Goal: Task Accomplishment & Management: Use online tool/utility

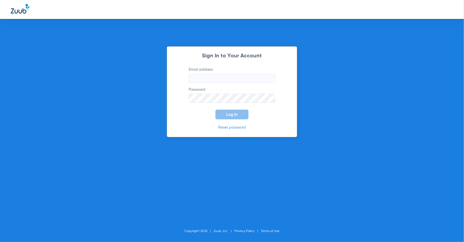
click at [250, 75] on input "Email address" at bounding box center [232, 78] width 87 height 9
type input "[PERSON_NAME][EMAIL_ADDRESS][PERSON_NAME][DOMAIN_NAME]"
click at [234, 114] on span "Log In" at bounding box center [231, 114] width 11 height 4
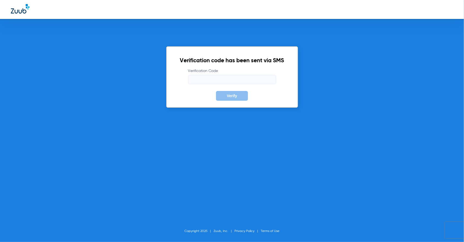
click at [227, 77] on input "Verification Code" at bounding box center [232, 79] width 88 height 9
type input "962832"
click at [216, 91] on button "Verify" at bounding box center [232, 96] width 32 height 10
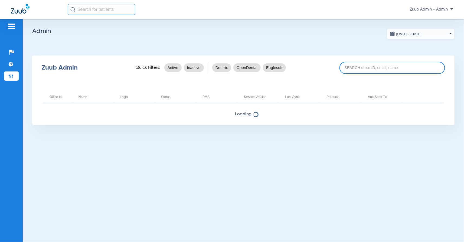
click at [357, 71] on input at bounding box center [393, 68] width 106 height 12
paste input "17006337"
type input "17006337"
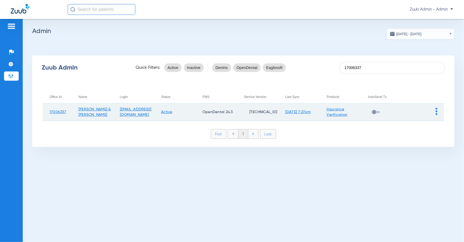
click at [436, 111] on img at bounding box center [437, 111] width 2 height 7
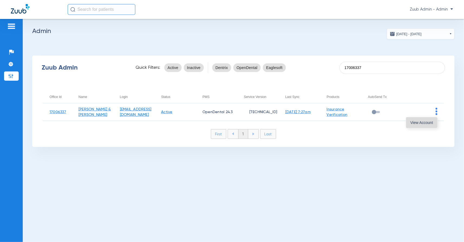
click at [419, 122] on span "View Account" at bounding box center [421, 123] width 23 height 4
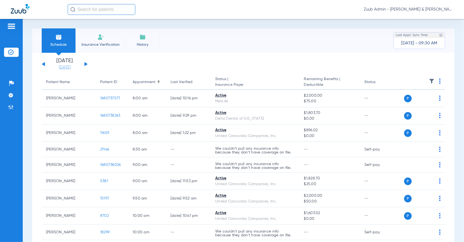
click at [64, 65] on link "[DATE]" at bounding box center [64, 67] width 32 height 5
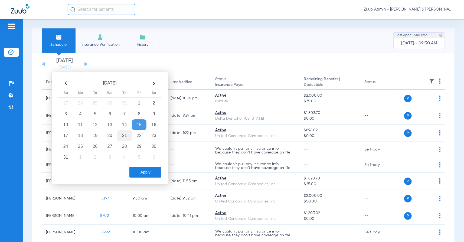
click at [125, 135] on td "21" at bounding box center [124, 135] width 15 height 11
click at [138, 171] on button "Apply" at bounding box center [145, 172] width 32 height 11
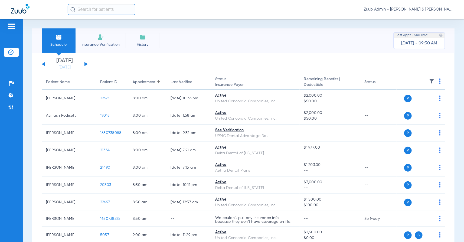
click at [430, 81] on img at bounding box center [431, 81] width 5 height 5
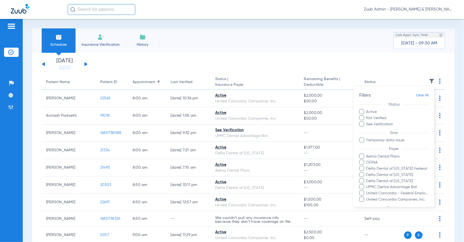
scroll to position [24, 0]
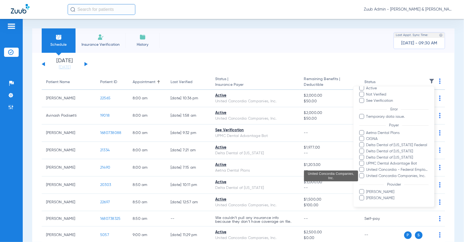
click at [385, 176] on span "United Concordia Companies, Inc." at bounding box center [397, 176] width 63 height 6
click at [367, 180] on input "United Concordia Companies, Inc." at bounding box center [367, 180] width 0 height 0
click at [385, 170] on span "United Concordia - Federal Employees Program" at bounding box center [397, 170] width 63 height 6
click at [367, 174] on input "United Concordia - Federal Employees Program" at bounding box center [367, 174] width 0 height 0
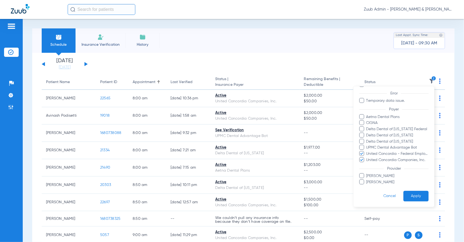
click at [412, 198] on button "Apply" at bounding box center [415, 196] width 25 height 11
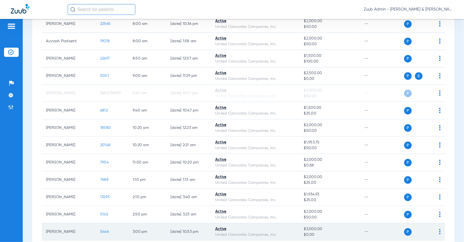
scroll to position [75, 0]
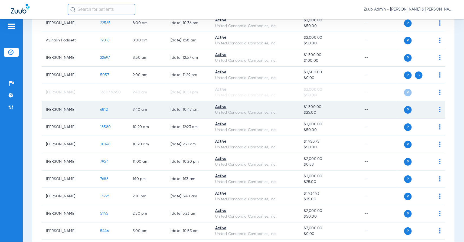
click at [103, 108] on span "6812" at bounding box center [104, 110] width 8 height 4
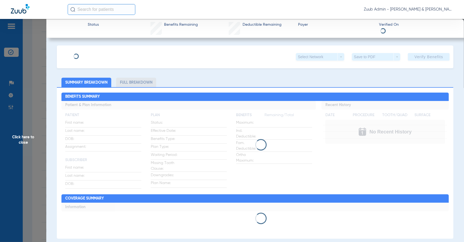
type input "[PERSON_NAME]"
type input "[DATE]"
type input "102077227001"
type input "105276026"
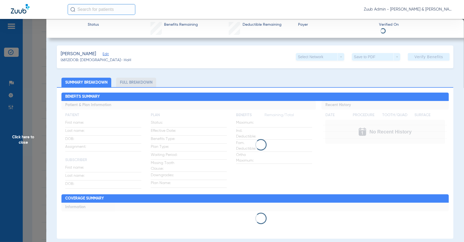
click at [103, 56] on span "Edit" at bounding box center [105, 54] width 5 height 5
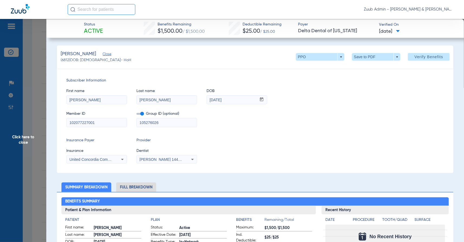
click at [31, 100] on span "Click here to close" at bounding box center [23, 140] width 46 height 242
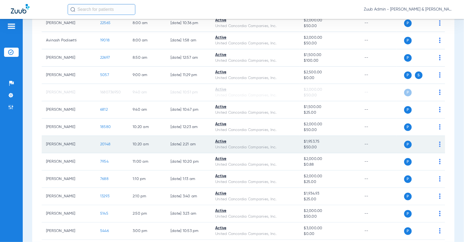
scroll to position [0, 0]
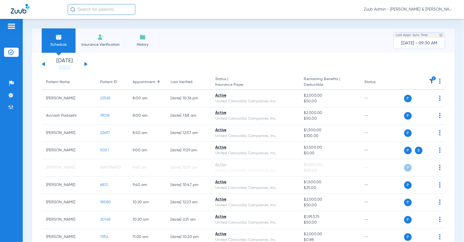
click at [439, 80] on img at bounding box center [440, 81] width 2 height 5
click at [411, 102] on span "Verify All" at bounding box center [420, 103] width 34 height 4
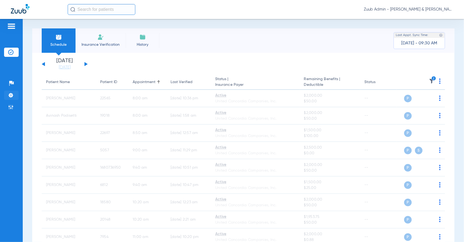
click at [12, 97] on img at bounding box center [10, 95] width 5 height 5
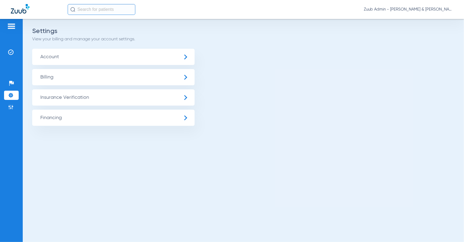
click at [60, 94] on span "Insurance Verification" at bounding box center [113, 97] width 162 height 16
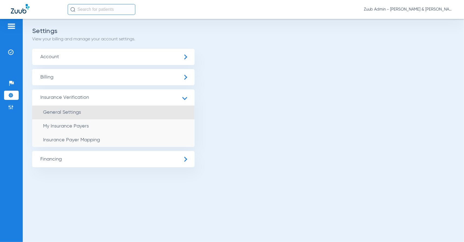
click at [64, 109] on li "General Settings" at bounding box center [113, 113] width 162 height 14
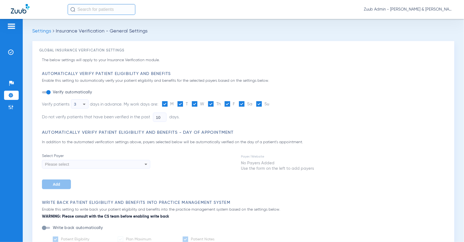
type input "5"
type input "1"
click at [9, 52] on img at bounding box center [10, 52] width 5 height 5
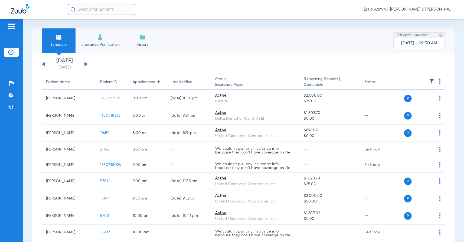
click at [61, 68] on link "[DATE]" at bounding box center [64, 67] width 32 height 5
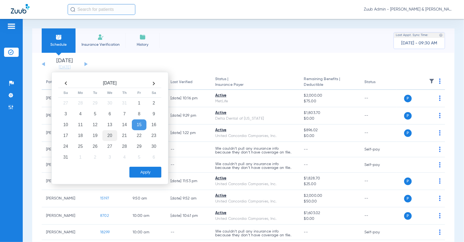
click at [111, 137] on td "20" at bounding box center [109, 135] width 15 height 11
click at [139, 172] on button "Apply" at bounding box center [145, 172] width 32 height 11
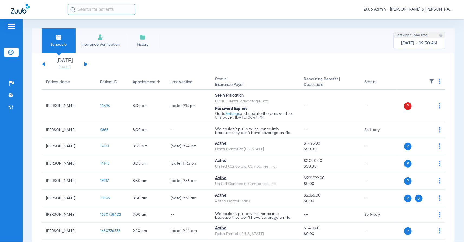
click at [84, 63] on button at bounding box center [85, 64] width 3 height 4
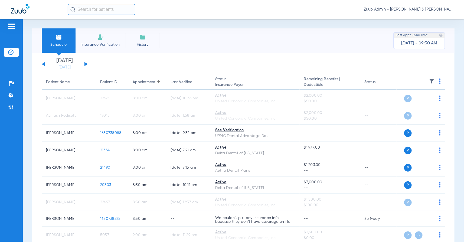
click at [440, 79] on img at bounding box center [440, 81] width 2 height 5
click at [423, 102] on span "Verify All" at bounding box center [420, 103] width 34 height 4
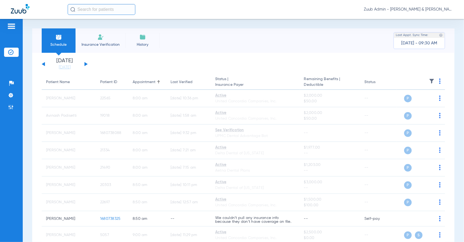
click at [85, 64] on button at bounding box center [85, 64] width 3 height 4
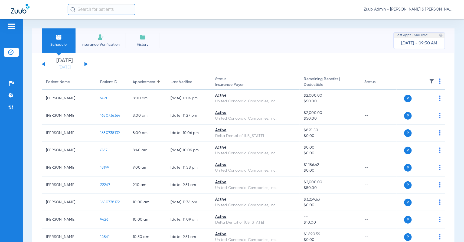
click at [44, 64] on button at bounding box center [43, 64] width 3 height 4
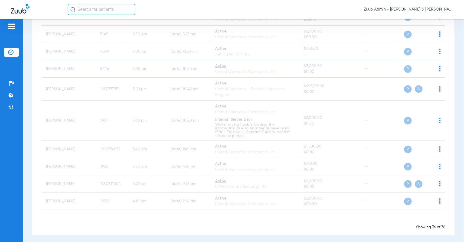
scroll to position [553, 0]
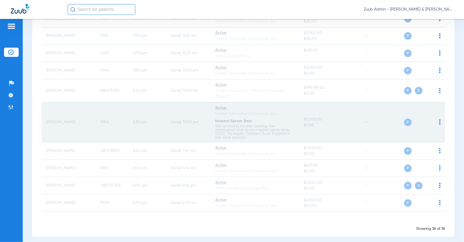
click at [103, 120] on span "7954" at bounding box center [104, 122] width 8 height 4
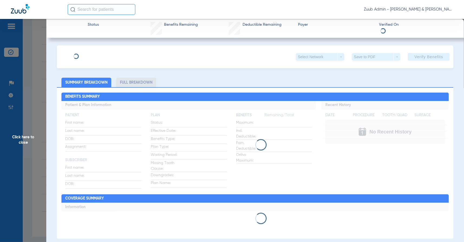
type input "[PERSON_NAME]"
type input "[DATE]"
type input "139762954001"
type input "921063011"
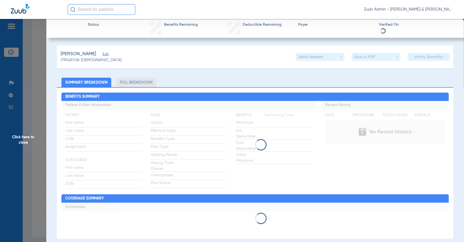
click at [107, 55] on span "Edit" at bounding box center [105, 54] width 5 height 5
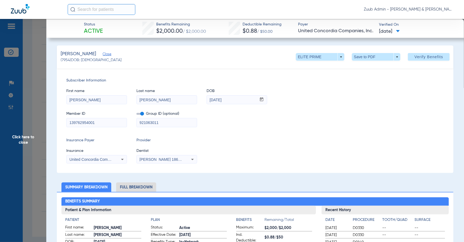
click at [17, 103] on span "Click here to close" at bounding box center [23, 140] width 46 height 242
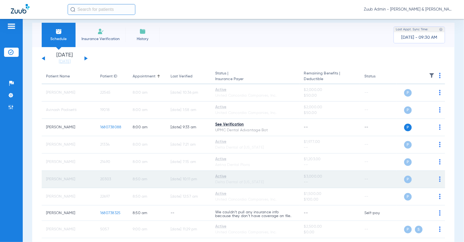
scroll to position [0, 0]
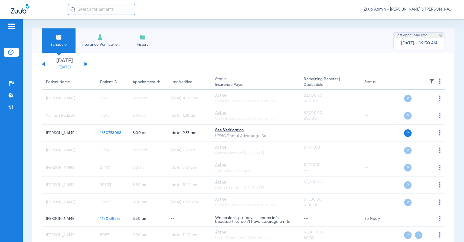
click at [70, 66] on link "[DATE]" at bounding box center [64, 67] width 32 height 5
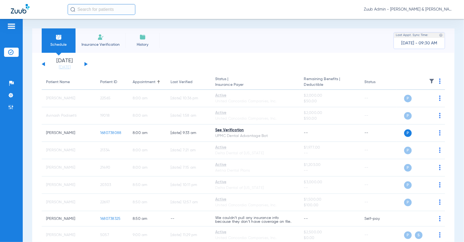
click at [86, 63] on button at bounding box center [85, 64] width 3 height 4
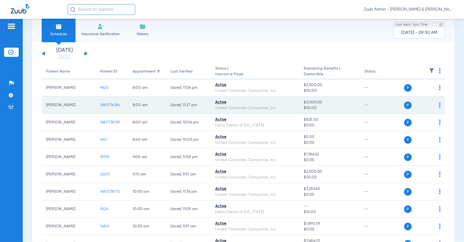
scroll to position [12, 0]
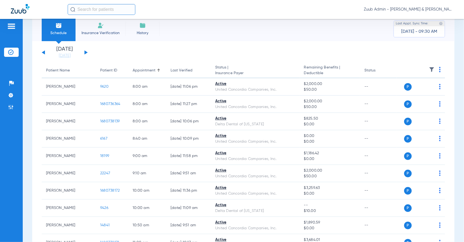
click at [44, 52] on button at bounding box center [43, 52] width 3 height 4
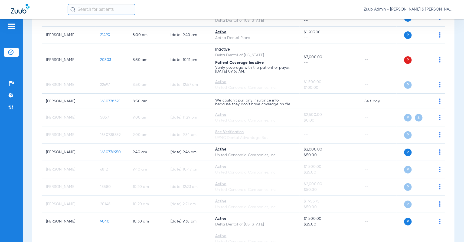
scroll to position [132, 0]
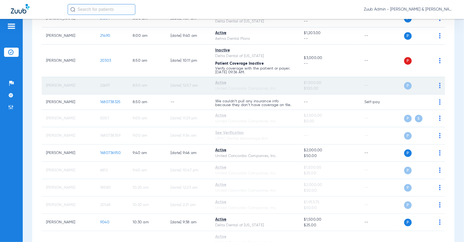
click at [103, 84] on span "22697" at bounding box center [105, 86] width 10 height 4
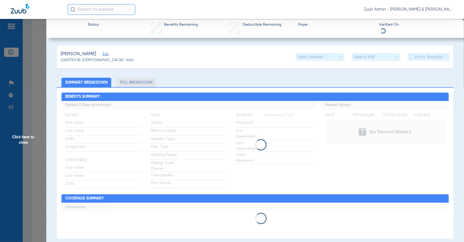
type input "[PERSON_NAME]"
type input "[DATE]"
type input "116514651001"
type input "838230000"
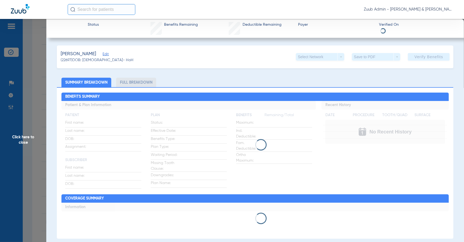
click at [103, 54] on span "Edit" at bounding box center [105, 54] width 5 height 5
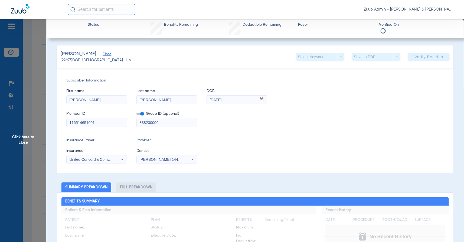
click at [94, 121] on input "116514651001" at bounding box center [97, 122] width 60 height 9
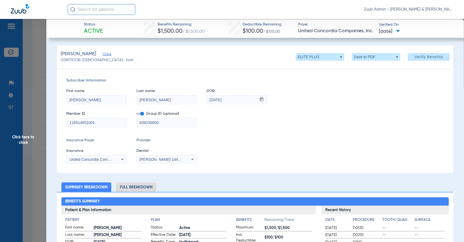
click at [94, 121] on input "116514651001" at bounding box center [97, 122] width 60 height 9
click at [305, 145] on div "Insurance Payer Insurance United Concordia Companies, Inc. Provider Dentist [PE…" at bounding box center [255, 151] width 378 height 26
click at [26, 113] on span "Click here to close" at bounding box center [23, 140] width 46 height 242
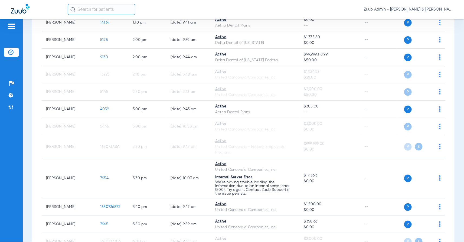
scroll to position [585, 0]
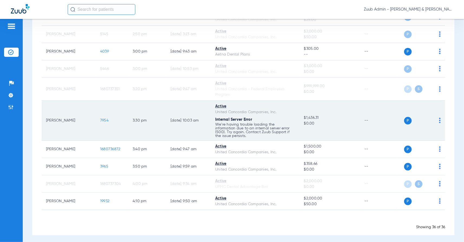
click at [104, 119] on span "7954" at bounding box center [104, 121] width 8 height 4
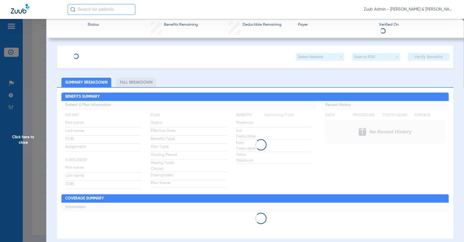
type input "[PERSON_NAME]"
type input "[DATE]"
type input "139762954001"
type input "921063011"
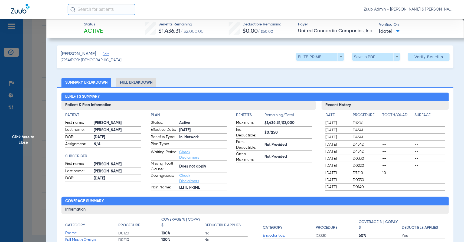
click at [107, 56] on span "Edit" at bounding box center [105, 54] width 5 height 5
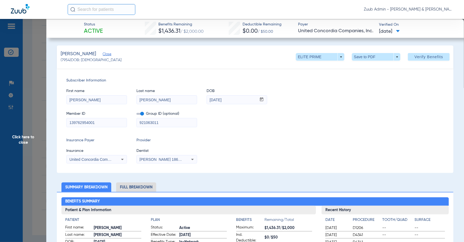
click at [42, 68] on span "Click here to close" at bounding box center [23, 140] width 46 height 242
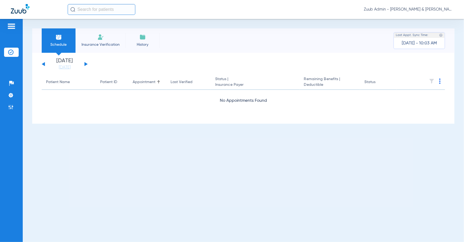
scroll to position [0, 0]
click at [85, 64] on button at bounding box center [85, 64] width 3 height 4
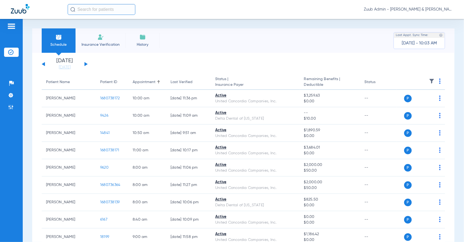
click at [44, 64] on button at bounding box center [43, 64] width 3 height 4
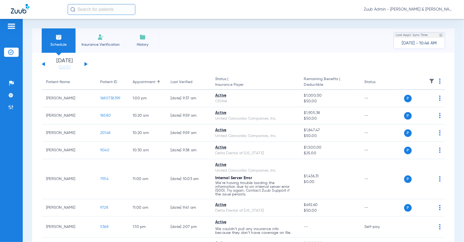
click at [87, 64] on button at bounding box center [85, 64] width 3 height 4
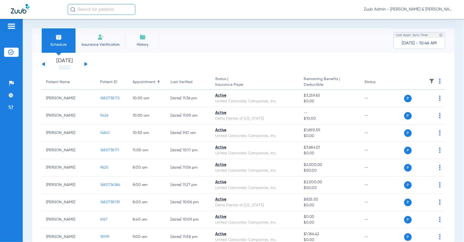
click at [44, 64] on button at bounding box center [43, 64] width 3 height 4
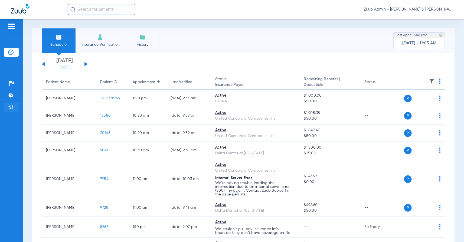
click at [8, 107] on img at bounding box center [10, 107] width 5 height 5
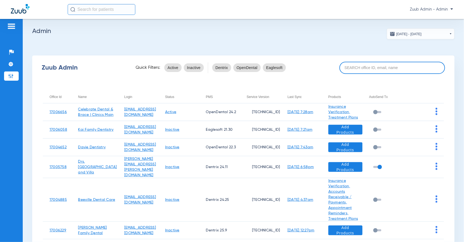
click at [390, 70] on input at bounding box center [393, 68] width 106 height 12
paste input "17005214"
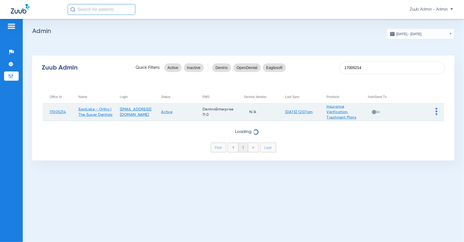
type input "17005214"
click at [436, 110] on img at bounding box center [437, 111] width 2 height 7
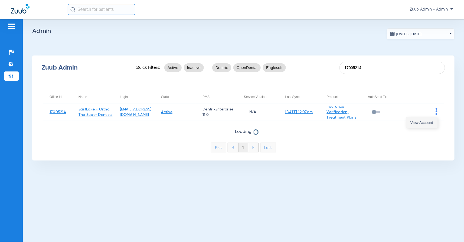
click at [425, 123] on span "View Account" at bounding box center [421, 123] width 23 height 4
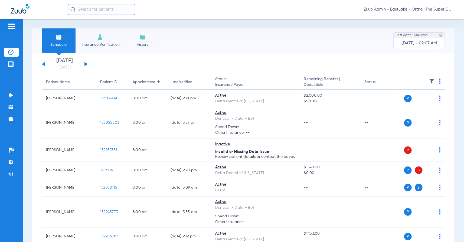
click at [95, 7] on input "text" at bounding box center [102, 9] width 68 height 11
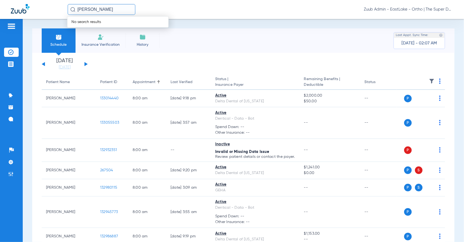
click at [119, 11] on input "[PERSON_NAME]" at bounding box center [102, 9] width 68 height 11
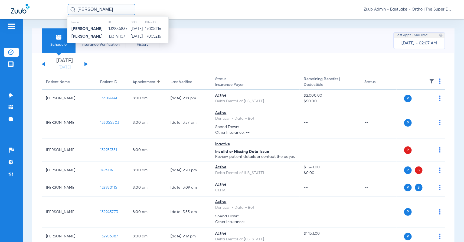
type input "[PERSON_NAME]"
click at [102, 29] on strong "[PERSON_NAME]" at bounding box center [86, 29] width 31 height 4
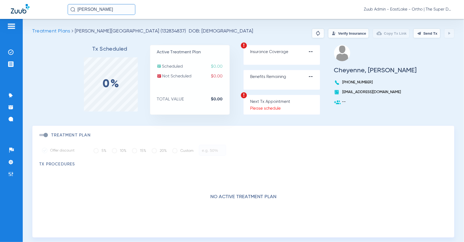
click at [347, 28] on div "Treatment Plans [PERSON_NAME][GEOGRAPHIC_DATA] (132834837) DOB: [DEMOGRAPHIC_DA…" at bounding box center [243, 130] width 441 height 223
click at [344, 32] on button "Verify Insurance" at bounding box center [348, 33] width 41 height 10
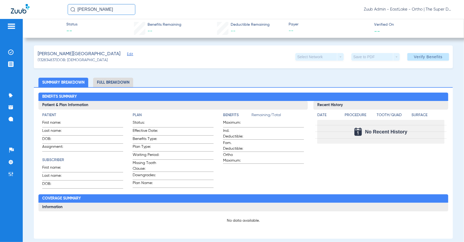
click at [120, 9] on input "[PERSON_NAME]" at bounding box center [102, 9] width 68 height 11
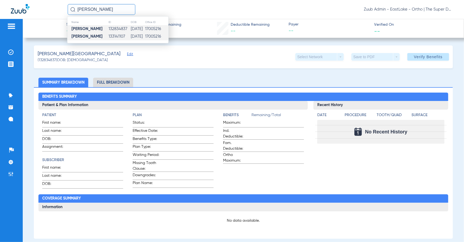
click at [110, 39] on td "133141107" at bounding box center [119, 37] width 22 height 8
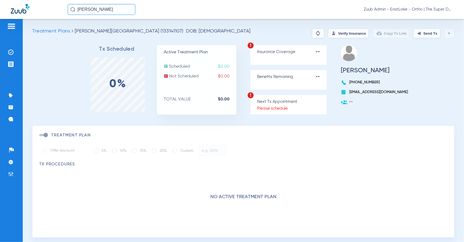
click at [351, 32] on button "Verify Insurance" at bounding box center [348, 33] width 41 height 10
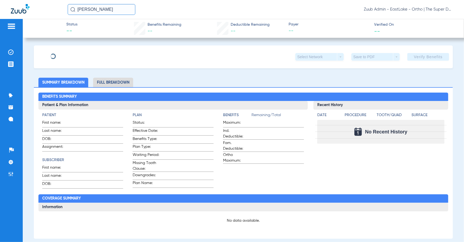
type input "[PERSON_NAME]"
type input "[DATE]"
type input "870160394"
type input "120731"
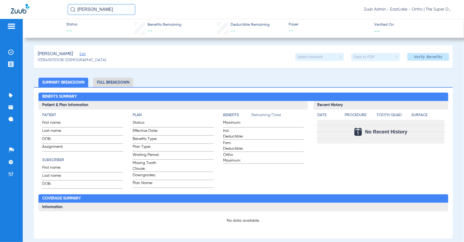
click at [84, 55] on span "Edit" at bounding box center [82, 54] width 5 height 5
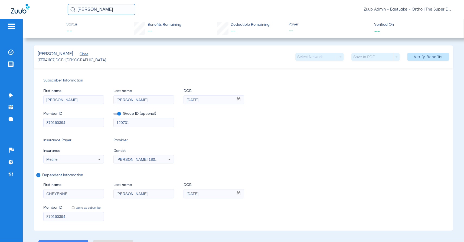
click at [99, 10] on input "[PERSON_NAME]" at bounding box center [102, 9] width 68 height 11
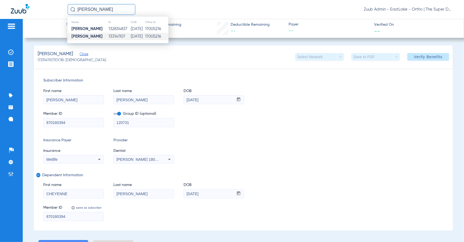
click at [158, 63] on div "[PERSON_NAME] Close (133141107) DOB: [DEMOGRAPHIC_DATA] Select Network arrow_dr…" at bounding box center [243, 56] width 419 height 23
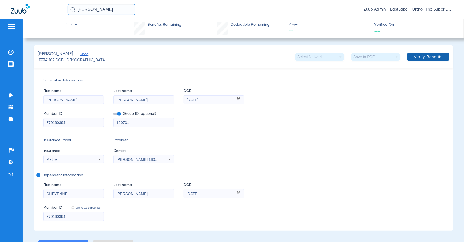
click at [423, 55] on span "Verify Benefits" at bounding box center [428, 57] width 29 height 4
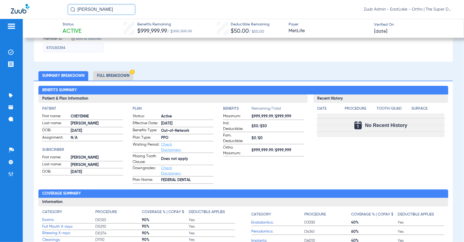
scroll to position [168, 0]
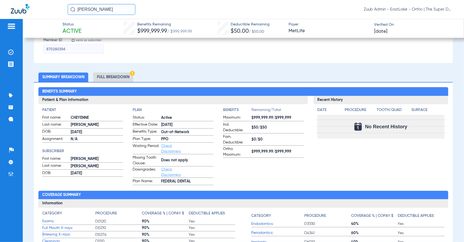
click at [115, 74] on li "Full Breakdown" at bounding box center [113, 77] width 40 height 9
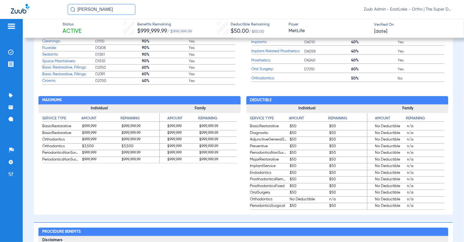
scroll to position [0, 0]
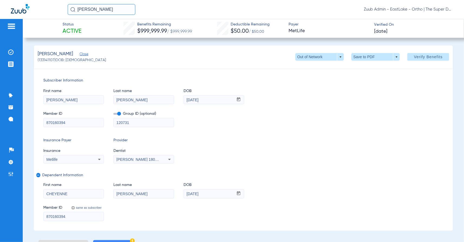
copy span "133141107"
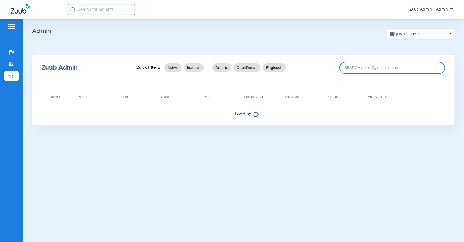
click at [366, 67] on input at bounding box center [393, 68] width 106 height 12
paste input "17006129"
type input "17006129"
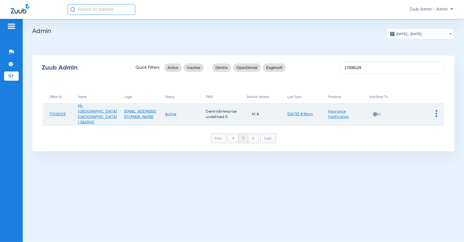
click at [437, 115] on img at bounding box center [437, 113] width 2 height 7
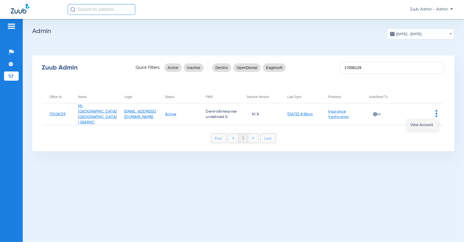
click at [426, 126] on span "View Account" at bounding box center [421, 125] width 23 height 4
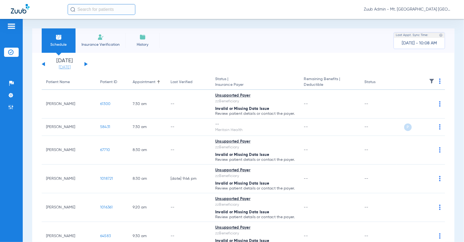
click at [69, 66] on link "[DATE]" at bounding box center [64, 67] width 32 height 5
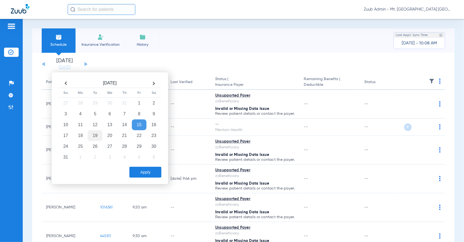
click at [95, 138] on td "19" at bounding box center [95, 135] width 15 height 11
click at [154, 172] on button "Apply" at bounding box center [145, 172] width 32 height 11
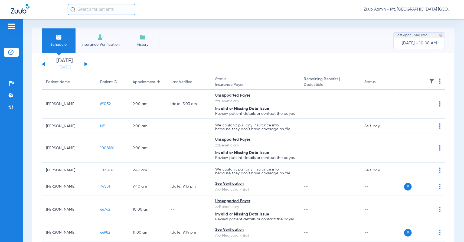
click at [430, 81] on img at bounding box center [431, 81] width 5 height 5
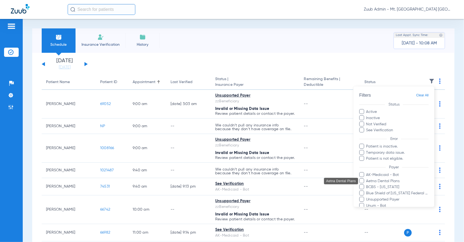
click at [380, 182] on span "Aetna Dental Plans" at bounding box center [397, 181] width 63 height 6
click at [367, 185] on input "Aetna Dental Plans" at bounding box center [367, 185] width 0 height 0
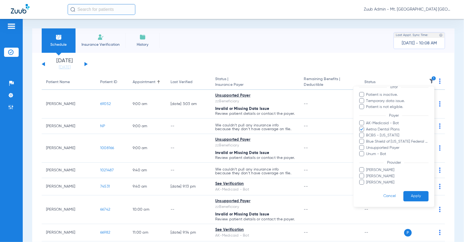
click at [419, 195] on button "Apply" at bounding box center [415, 196] width 25 height 11
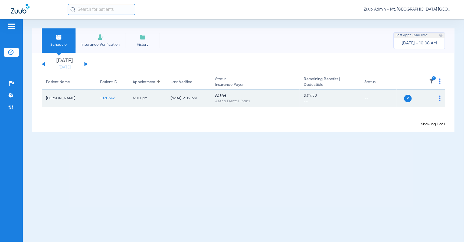
click at [109, 97] on span "1020642" at bounding box center [107, 98] width 15 height 4
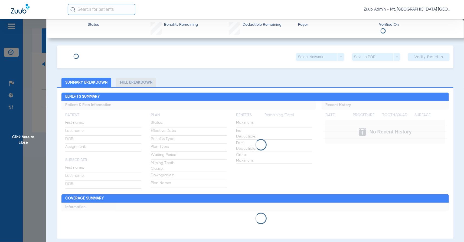
type input "Meghan"
type input "Chamberlain"
type input "04/19/1981"
type input "W291982023"
type input "086372301500001"
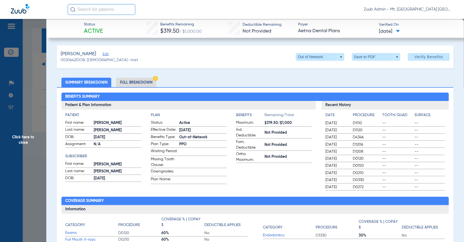
click at [107, 52] on span "Edit" at bounding box center [105, 54] width 5 height 5
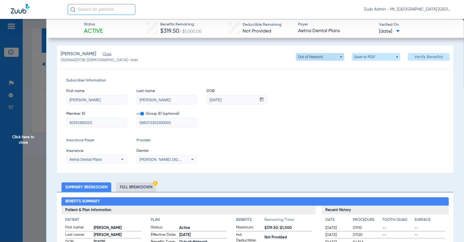
click at [314, 58] on span at bounding box center [320, 56] width 13 height 13
click at [312, 79] on span "PPO" at bounding box center [313, 79] width 25 height 4
